Goal: Find contact information: Find contact information

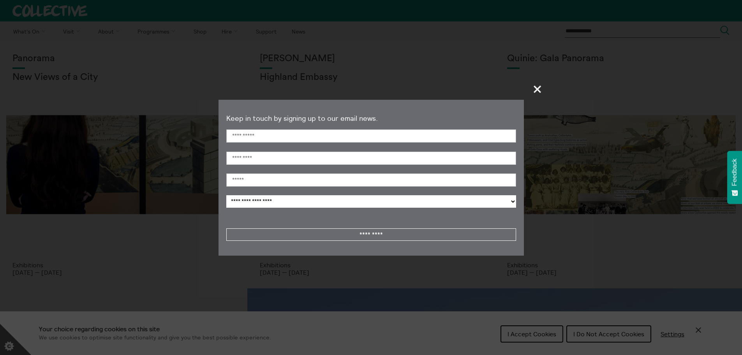
click at [540, 91] on span "+" at bounding box center [537, 89] width 23 height 23
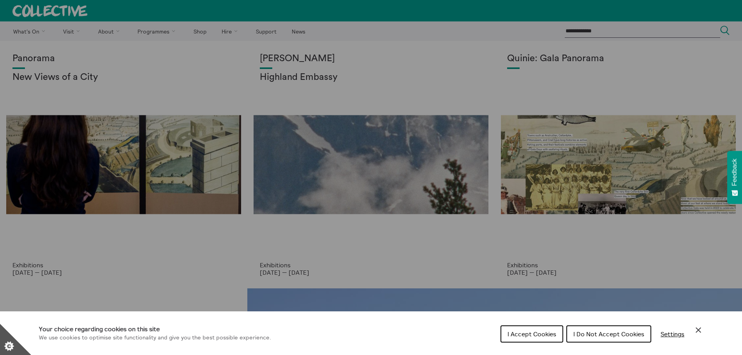
click at [635, 336] on span "I Do Not Accept Cookies" at bounding box center [608, 334] width 71 height 8
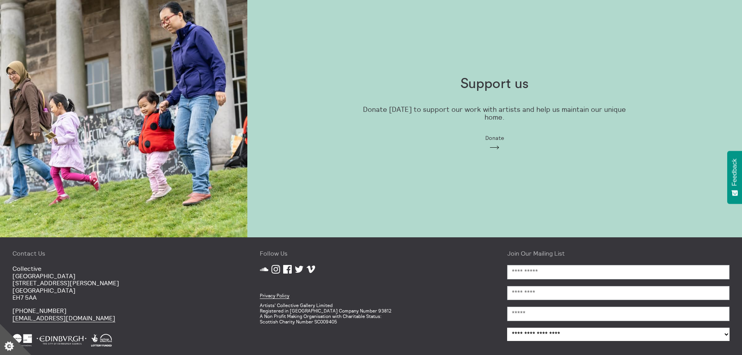
scroll to position [828, 0]
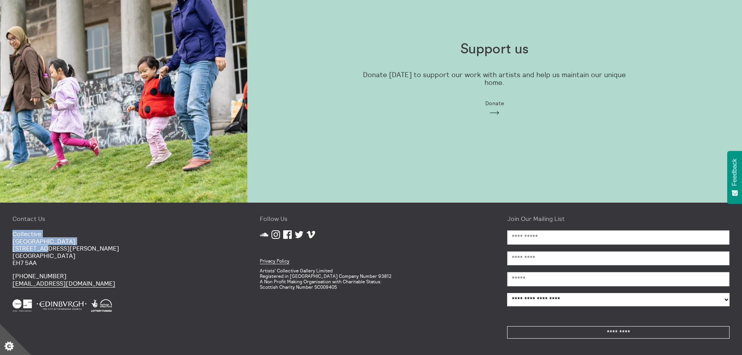
drag, startPoint x: 13, startPoint y: 233, endPoint x: 44, endPoint y: 250, distance: 35.6
click at [44, 250] on p "[GEOGRAPHIC_DATA] [STREET_ADDRESS][PERSON_NAME]" at bounding box center [123, 248] width 222 height 36
click at [39, 249] on p "[GEOGRAPHIC_DATA] [STREET_ADDRESS][PERSON_NAME]" at bounding box center [123, 248] width 222 height 36
drag, startPoint x: 13, startPoint y: 247, endPoint x: 41, endPoint y: 257, distance: 29.8
click at [41, 257] on p "[GEOGRAPHIC_DATA] [STREET_ADDRESS][PERSON_NAME]" at bounding box center [123, 248] width 222 height 36
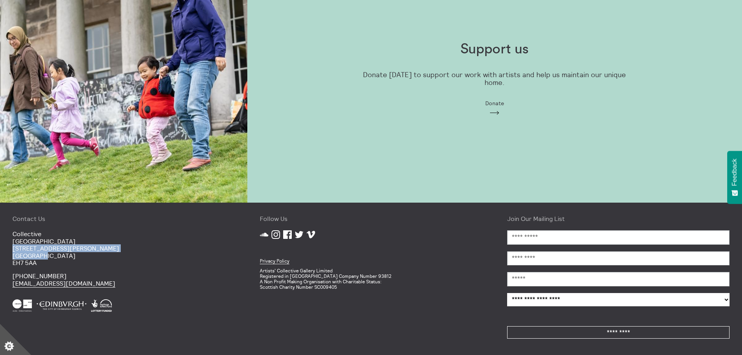
copy p "[STREET_ADDRESS][PERSON_NAME]"
